Goal: Check status: Check status

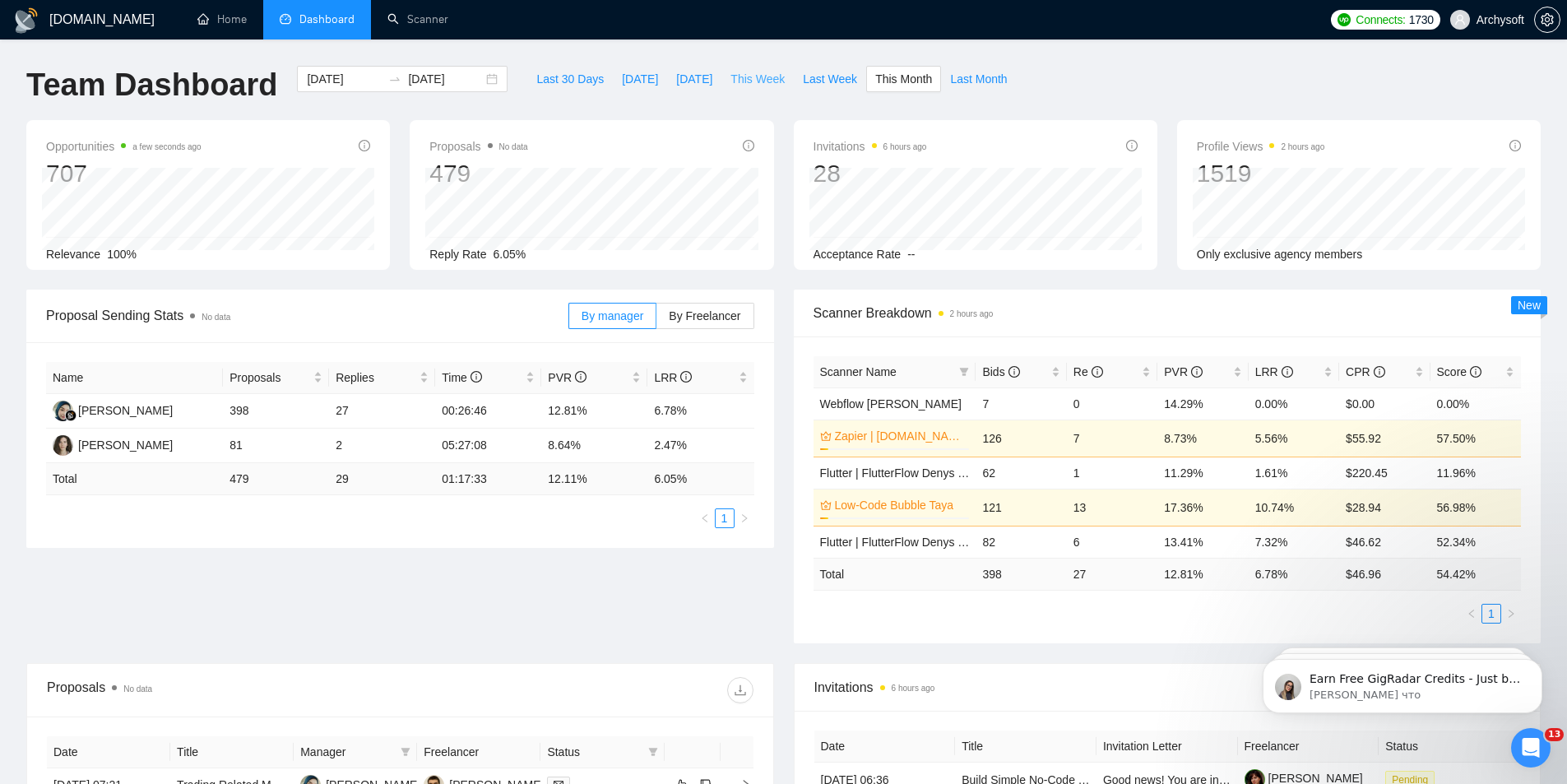
click at [742, 81] on span "This Week" at bounding box center [758, 79] width 54 height 18
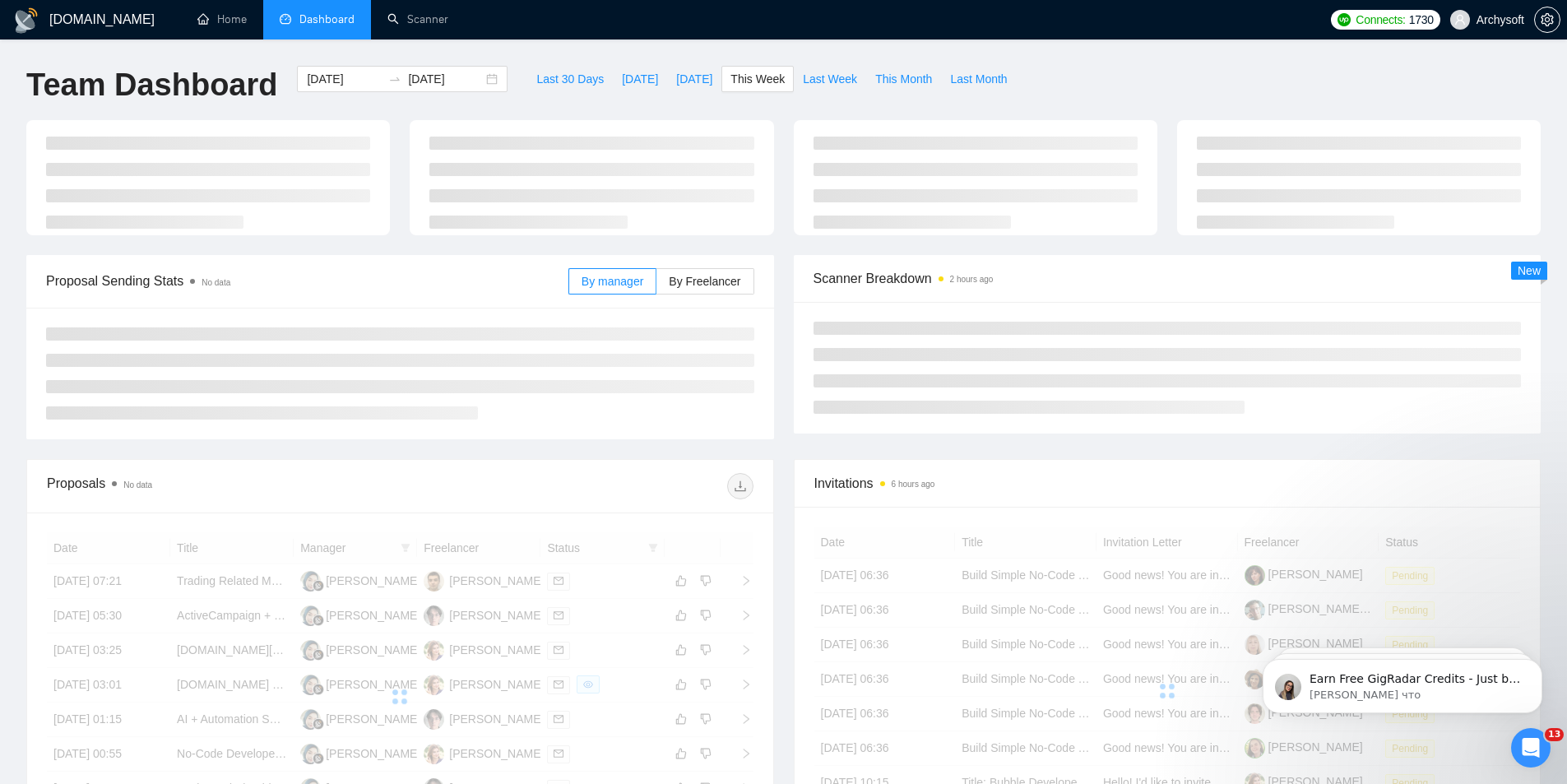
type input "2025-08-18"
type input "2025-08-24"
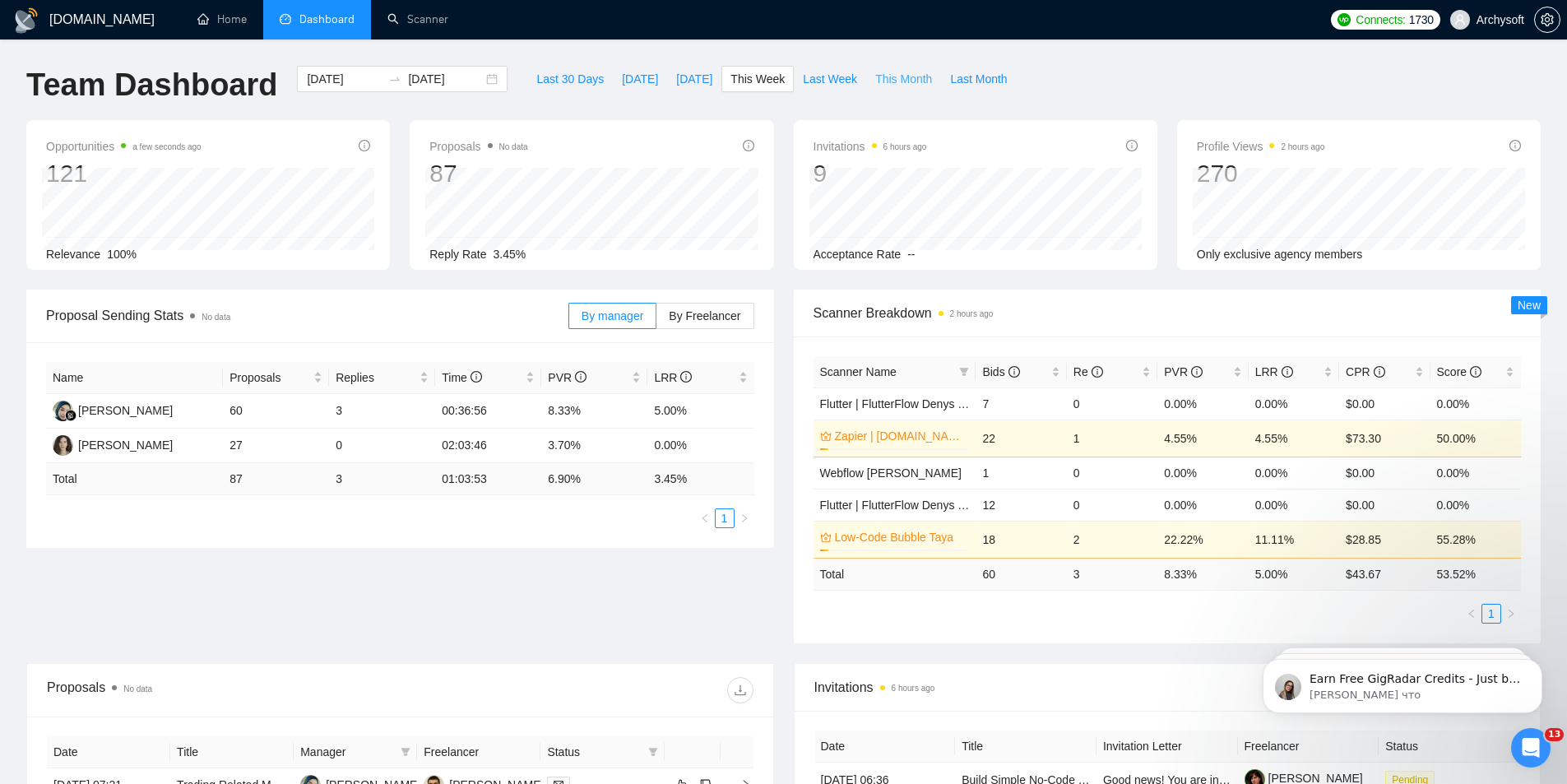
click at [884, 82] on span "This Month" at bounding box center [903, 79] width 56 height 18
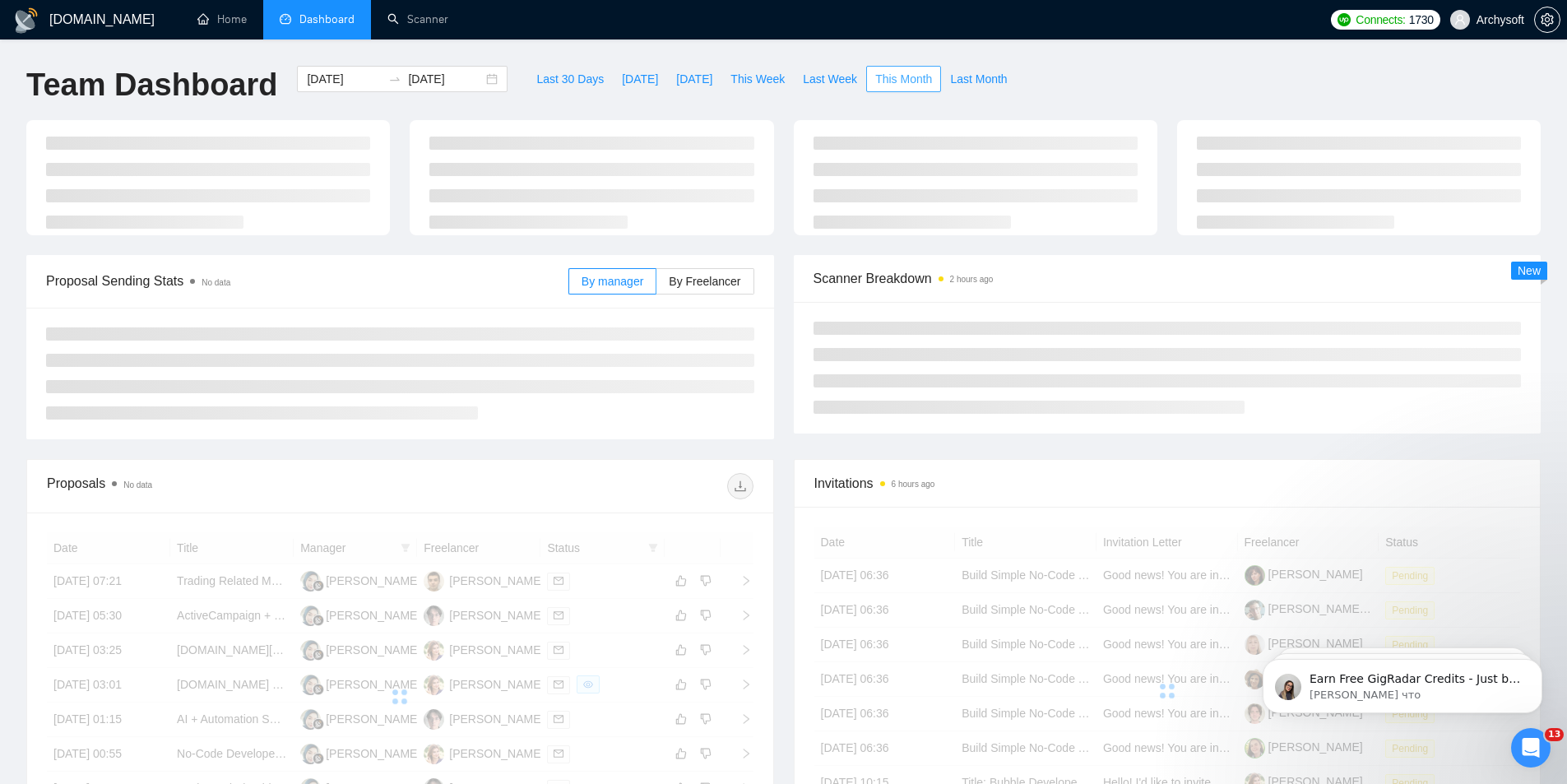
type input "2025-08-01"
type input "2025-08-31"
